Goal: Navigation & Orientation: Go to known website

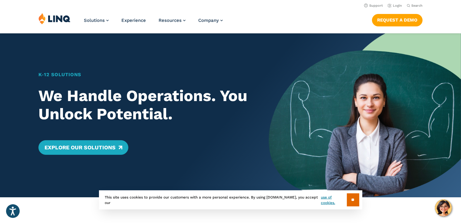
click at [55, 20] on img at bounding box center [54, 19] width 32 height 12
click at [397, 10] on header "Support Login Search Search for: Solutions Nutrition Overview NEW School Nutrit…" at bounding box center [230, 16] width 461 height 33
click at [396, 7] on link "Login" at bounding box center [395, 6] width 14 height 4
